Goal: Check status: Check status

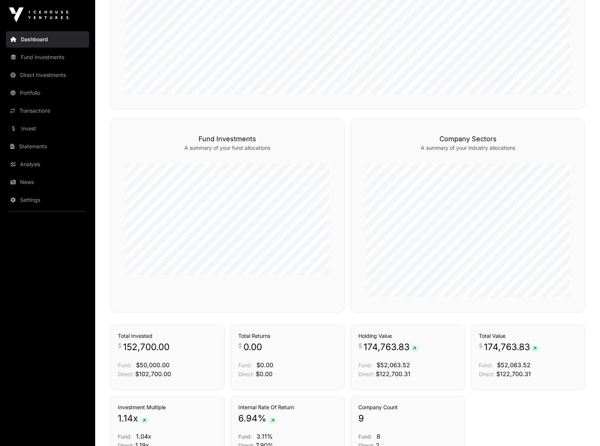
scroll to position [438, 0]
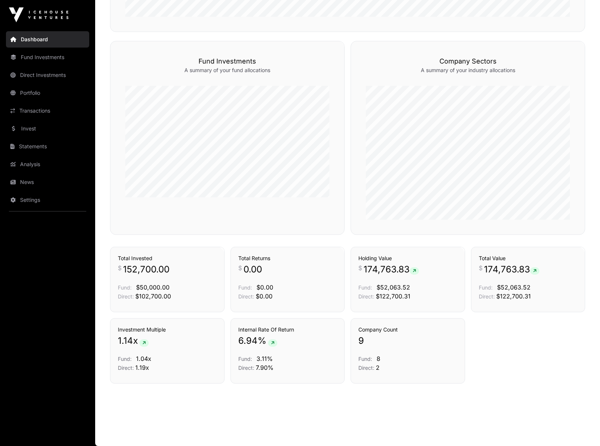
click at [364, 270] on span "174,763.83" at bounding box center [391, 270] width 55 height 12
drag, startPoint x: 358, startPoint y: 269, endPoint x: 407, endPoint y: 270, distance: 48.7
click at [407, 270] on p "$ 174,763.83" at bounding box center [407, 270] width 99 height 12
copy p "$ 174,763.83"
click at [471, 256] on div "Holdings Total Value $ 174,763.83 Fund: $52,063.52 Direct: $122,700.31" at bounding box center [528, 279] width 115 height 65
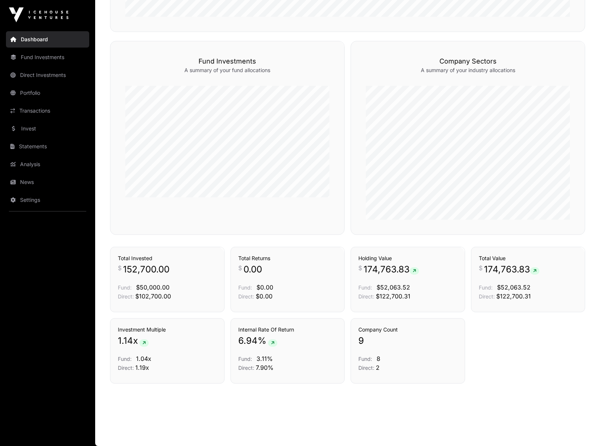
drag, startPoint x: 592, startPoint y: 36, endPoint x: 598, endPoint y: 33, distance: 6.3
click at [57, 110] on link "Transactions" at bounding box center [47, 111] width 83 height 16
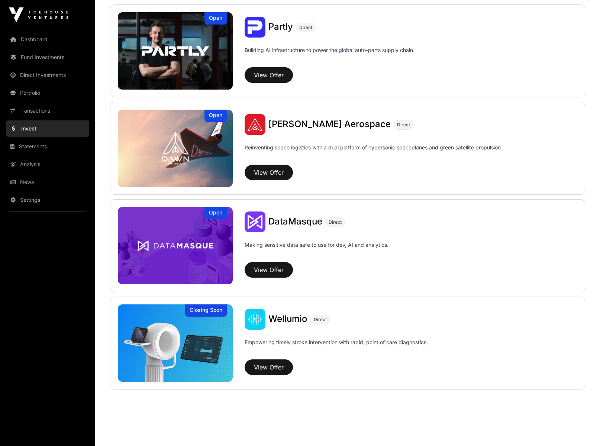
scroll to position [681, 0]
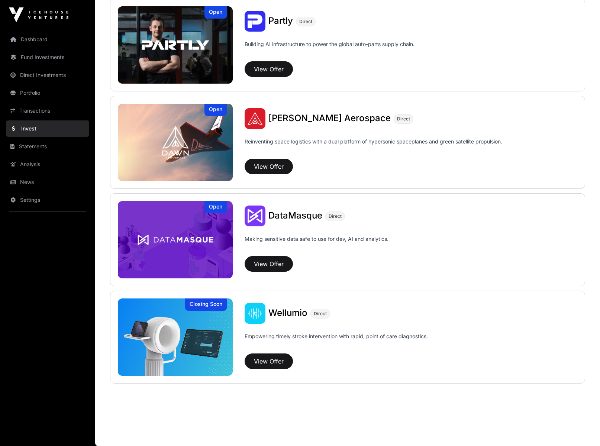
click at [36, 110] on link "Transactions" at bounding box center [47, 111] width 83 height 16
